Goal: Transaction & Acquisition: Obtain resource

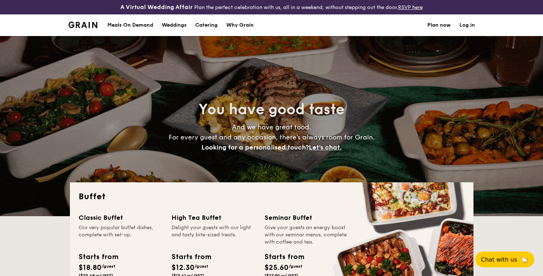
select select
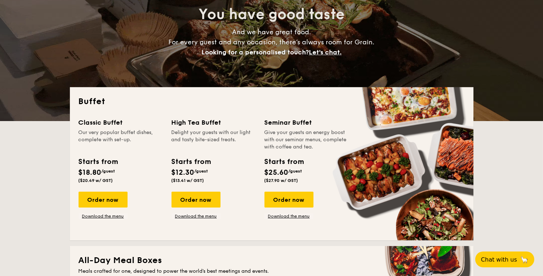
scroll to position [108, 0]
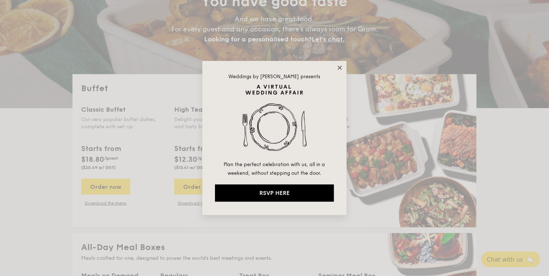
click at [341, 66] on icon at bounding box center [339, 68] width 6 height 6
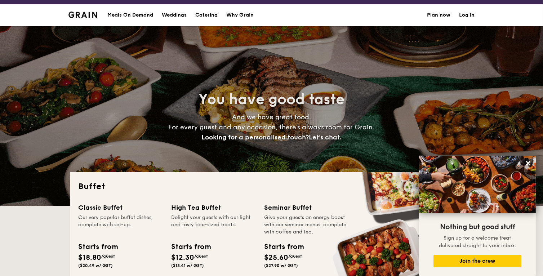
scroll to position [0, 0]
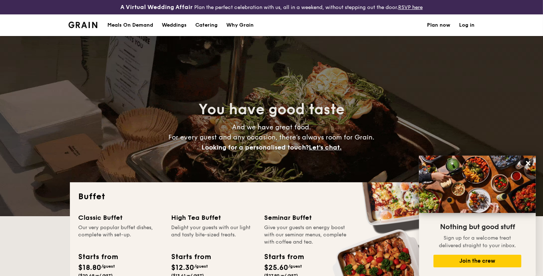
click at [140, 27] on div "Meals On Demand" at bounding box center [130, 25] width 46 height 22
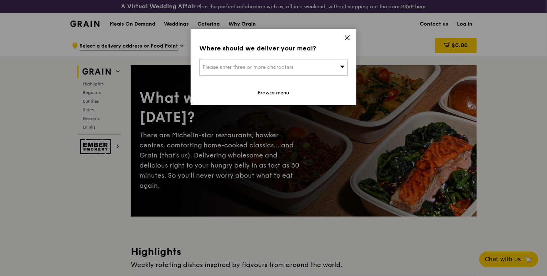
click at [348, 35] on icon at bounding box center [347, 38] width 6 height 6
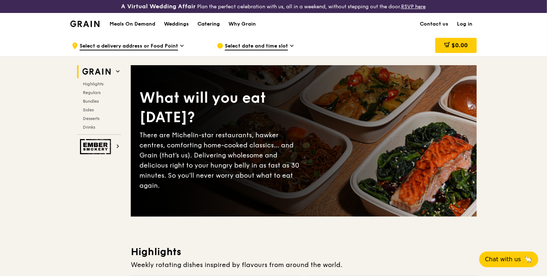
click at [212, 25] on div "Catering" at bounding box center [209, 24] width 22 height 22
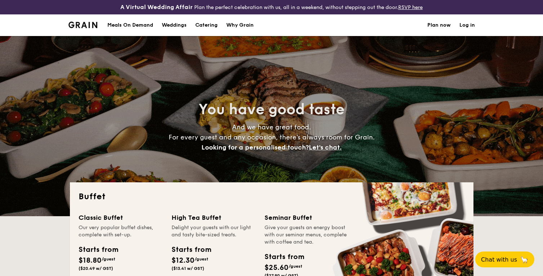
select select
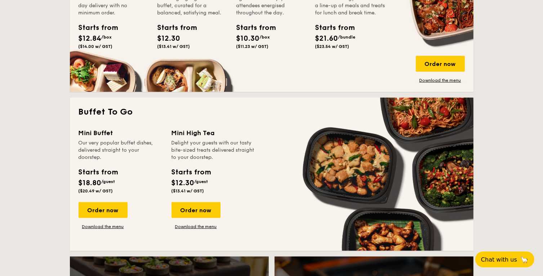
scroll to position [252, 0]
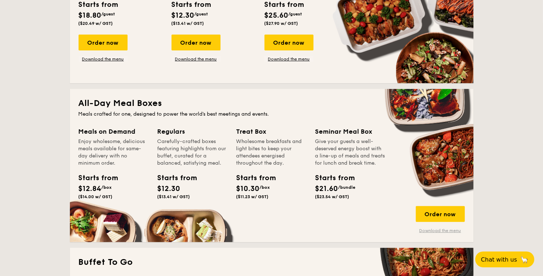
click at [440, 233] on link "Download the menu" at bounding box center [440, 231] width 49 height 6
